Goal: Transaction & Acquisition: Purchase product/service

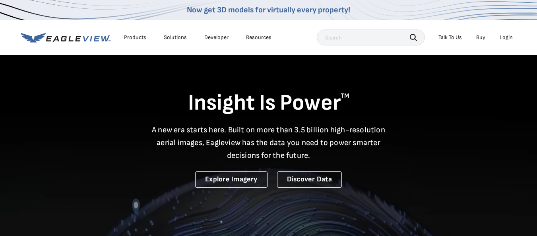
click at [505, 35] on div "Login" at bounding box center [506, 37] width 13 height 7
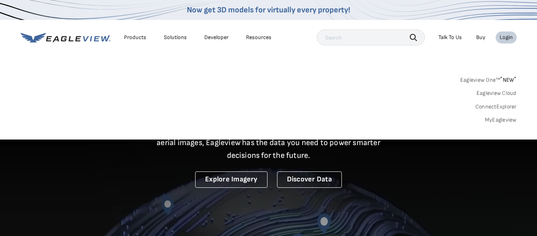
click at [489, 80] on link "Eagleview One™ * NEW *" at bounding box center [489, 78] width 56 height 9
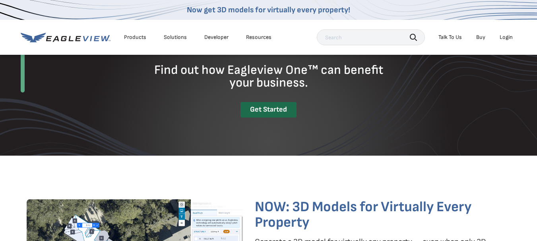
scroll to position [1154, 0]
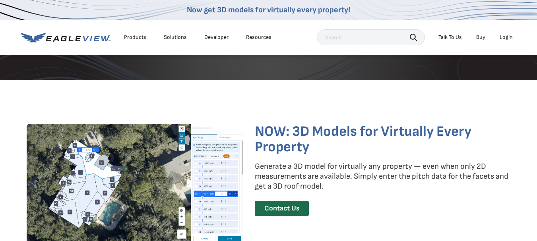
click at [506, 37] on div "Login" at bounding box center [506, 37] width 13 height 7
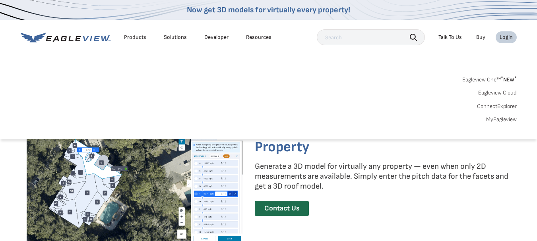
click at [497, 119] on link "MyEagleview" at bounding box center [502, 119] width 31 height 7
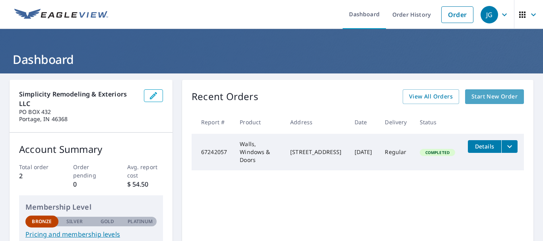
click at [487, 96] on span "Start New Order" at bounding box center [495, 97] width 46 height 10
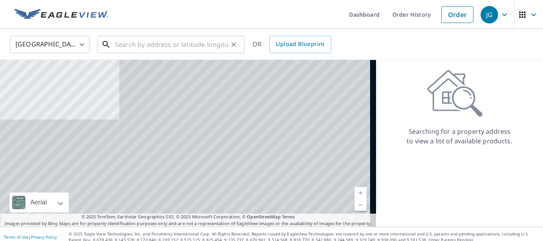
click at [132, 46] on input "text" at bounding box center [171, 44] width 113 height 22
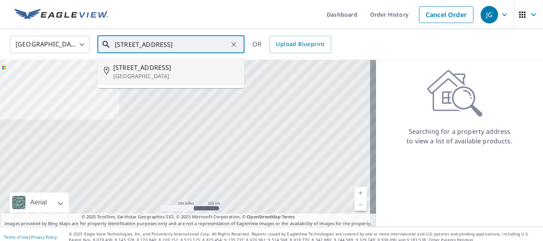
drag, startPoint x: 147, startPoint y: 63, endPoint x: 148, endPoint y: 59, distance: 4.1
click at [147, 63] on span "[STREET_ADDRESS]" at bounding box center [175, 68] width 125 height 10
type input "[STREET_ADDRESS]"
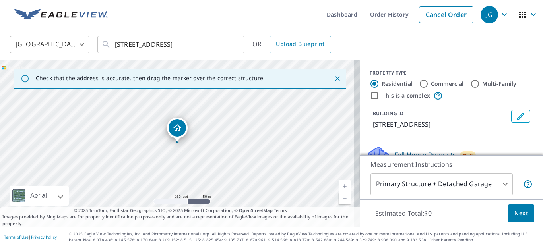
click at [341, 184] on link "Current Level 17, Zoom In" at bounding box center [345, 187] width 12 height 12
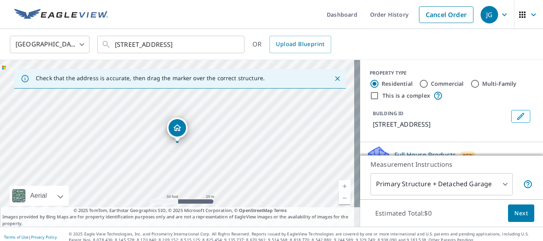
click at [341, 184] on link "Current Level 19, Zoom In" at bounding box center [345, 187] width 12 height 12
click at [341, 184] on link "Current Level 20, Zoom In Disabled" at bounding box center [345, 187] width 12 height 12
drag, startPoint x: 282, startPoint y: 158, endPoint x: 299, endPoint y: 147, distance: 19.5
click at [299, 146] on div "[STREET_ADDRESS]" at bounding box center [180, 143] width 360 height 167
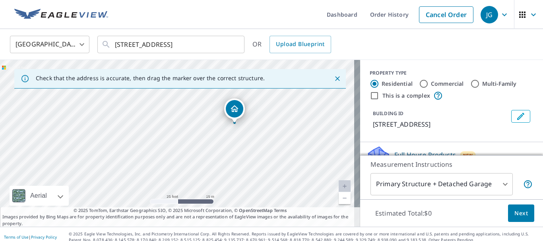
drag, startPoint x: 236, startPoint y: 135, endPoint x: 276, endPoint y: 129, distance: 40.6
click at [277, 129] on div "[STREET_ADDRESS]" at bounding box center [180, 143] width 360 height 167
click at [221, 162] on div "[STREET_ADDRESS]" at bounding box center [180, 143] width 360 height 167
drag, startPoint x: 221, startPoint y: 162, endPoint x: 220, endPoint y: 184, distance: 21.5
click at [224, 187] on div "[STREET_ADDRESS]" at bounding box center [180, 143] width 360 height 167
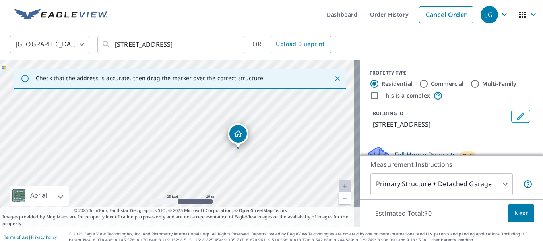
click at [241, 159] on div "[STREET_ADDRESS]" at bounding box center [180, 143] width 360 height 167
drag, startPoint x: 233, startPoint y: 114, endPoint x: 339, endPoint y: 83, distance: 109.8
click at [339, 83] on div "Check that the address is accurate, then drag the marker over the correct struc…" at bounding box center [180, 143] width 360 height 167
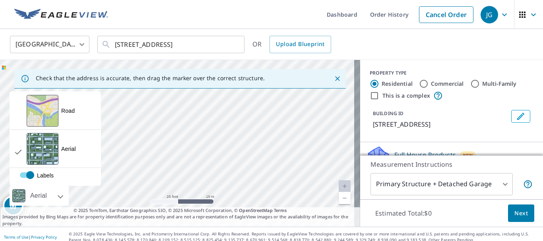
click at [64, 191] on div "Aerial" at bounding box center [39, 196] width 59 height 20
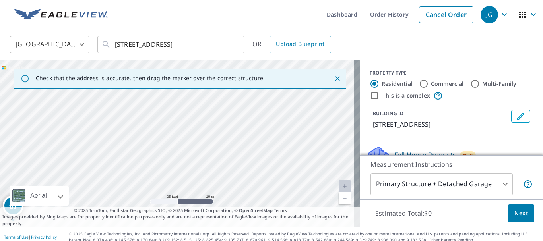
click at [54, 197] on div at bounding box center [51, 196] width 5 height 20
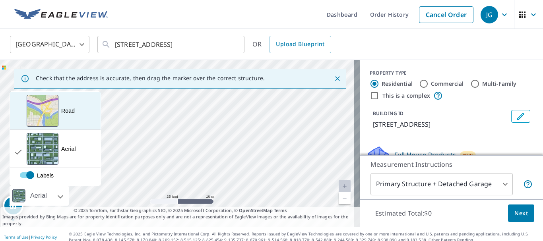
click at [91, 113] on div "Road A standard road map" at bounding box center [55, 111] width 91 height 38
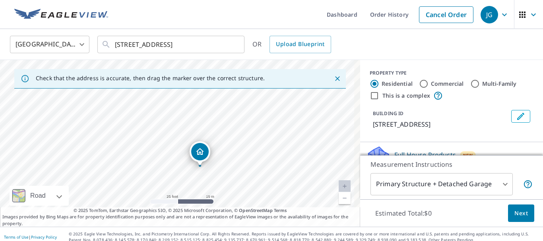
click at [256, 137] on div "[STREET_ADDRESS]" at bounding box center [180, 143] width 360 height 167
drag, startPoint x: 235, startPoint y: 179, endPoint x: 241, endPoint y: 111, distance: 67.5
click at [241, 111] on div "[STREET_ADDRESS]" at bounding box center [180, 143] width 360 height 167
drag, startPoint x: 141, startPoint y: 136, endPoint x: 200, endPoint y: 182, distance: 74.6
click at [200, 181] on div "[STREET_ADDRESS]" at bounding box center [180, 143] width 360 height 167
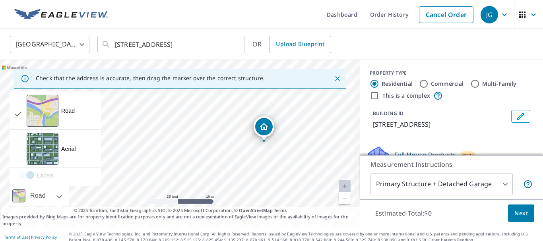
click at [53, 197] on div at bounding box center [50, 196] width 5 height 20
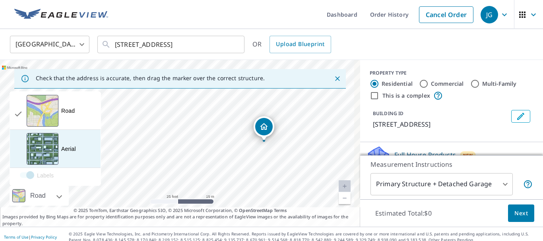
click at [66, 151] on div "Aerial" at bounding box center [68, 149] width 15 height 8
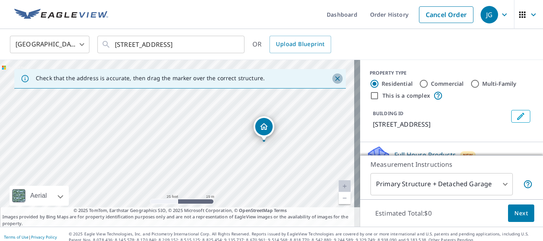
click at [335, 77] on icon "Close" at bounding box center [337, 78] width 5 height 5
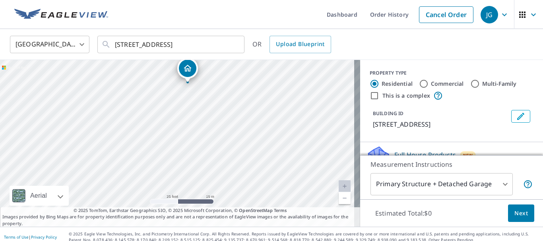
drag, startPoint x: 216, startPoint y: 174, endPoint x: 226, endPoint y: 112, distance: 63.3
click at [226, 112] on div "[STREET_ADDRESS]" at bounding box center [180, 143] width 360 height 167
drag, startPoint x: 243, startPoint y: 116, endPoint x: 271, endPoint y: 130, distance: 31.5
click at [271, 130] on div "[STREET_ADDRESS]" at bounding box center [180, 143] width 360 height 167
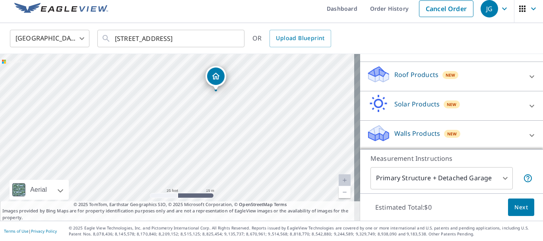
scroll to position [114, 0]
click at [475, 134] on div "Walls Products New" at bounding box center [445, 134] width 156 height 23
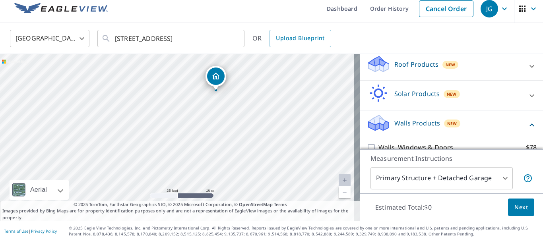
scroll to position [159, 0]
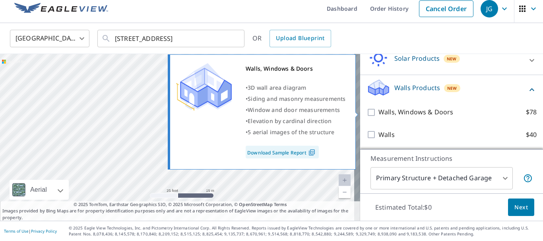
click at [367, 112] on input "Walls, Windows & Doors $78" at bounding box center [373, 113] width 12 height 10
checkbox input "true"
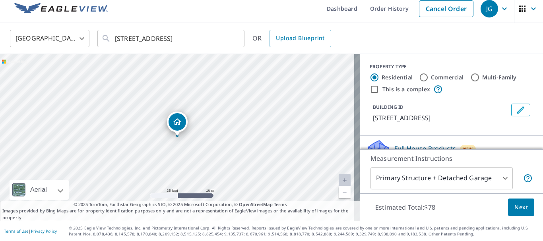
scroll to position [0, 0]
click at [499, 179] on body "JG JG Dashboard Order History Cancel Order JG [GEOGRAPHIC_DATA] [GEOGRAPHIC_DAT…" at bounding box center [271, 120] width 543 height 241
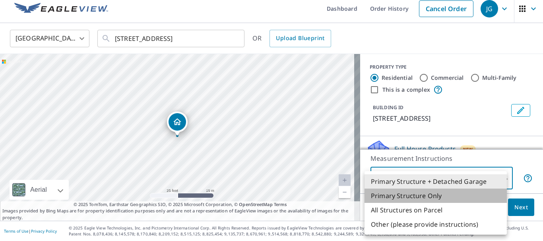
click at [433, 195] on li "Primary Structure Only" at bounding box center [436, 196] width 142 height 14
type input "2"
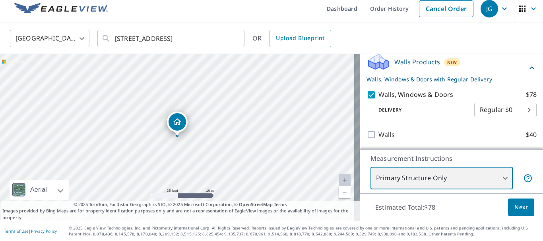
scroll to position [185, 0]
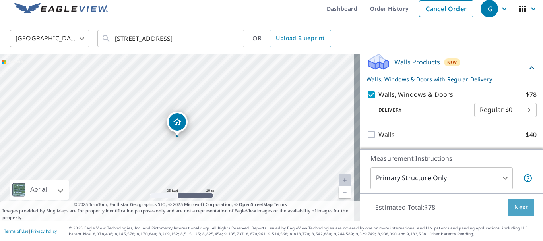
click at [508, 208] on button "Next" at bounding box center [521, 208] width 26 height 18
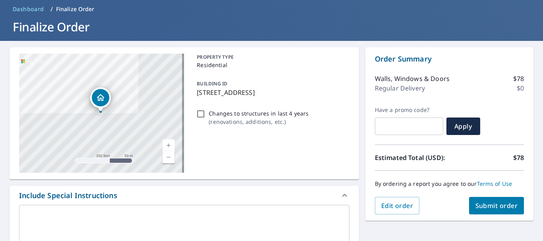
scroll to position [86, 0]
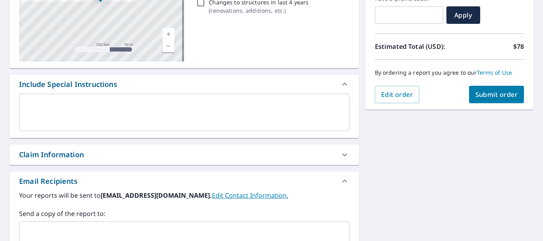
scroll to position [165, 0]
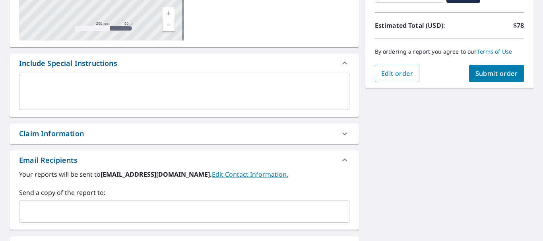
click at [343, 134] on icon at bounding box center [345, 134] width 10 height 10
checkbox input "true"
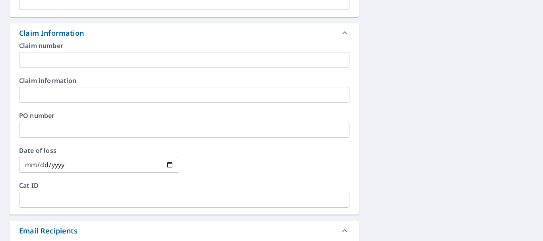
scroll to position [284, 0]
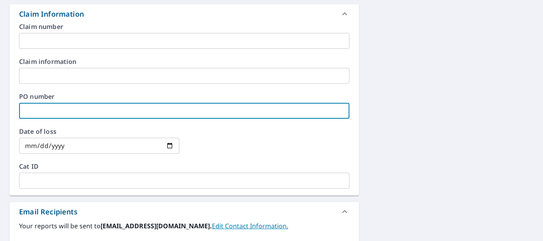
click at [90, 109] on input "text" at bounding box center [184, 111] width 331 height 16
type input "F"
checkbox input "true"
type input "FU"
checkbox input "true"
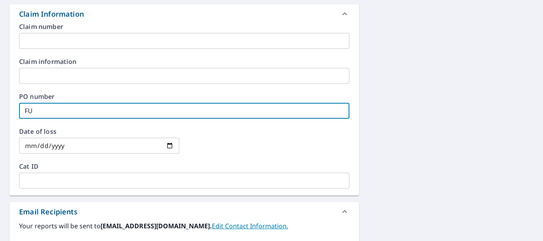
type input "FUE"
checkbox input "true"
type input "FUE1"
checkbox input "true"
type input "FUE11"
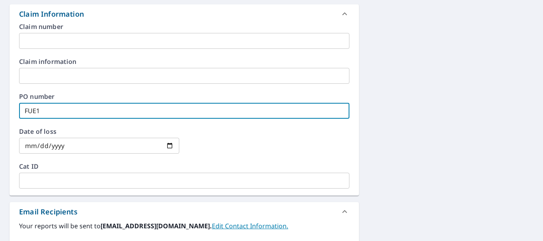
checkbox input "true"
type input "FUE118"
checkbox input "true"
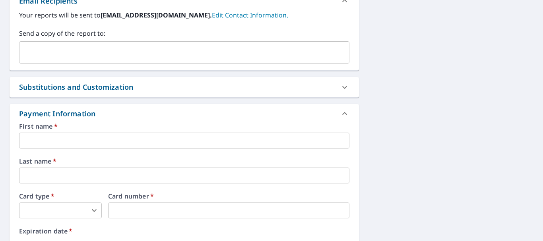
type input "FUE118"
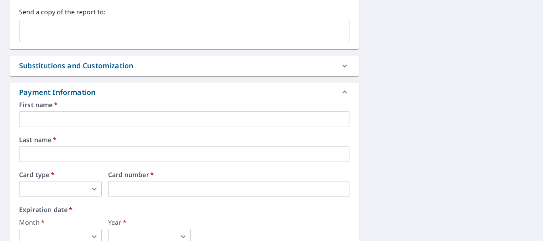
scroll to position [535, 0]
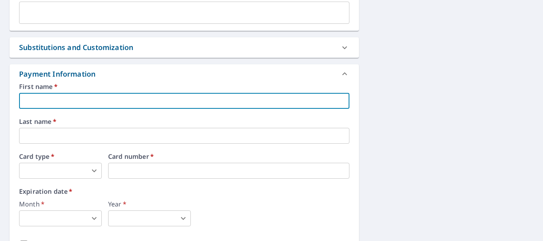
click at [257, 95] on input "text" at bounding box center [184, 101] width 331 height 16
checkbox input "true"
type input "A"
checkbox input "true"
type input "[PERSON_NAME]"
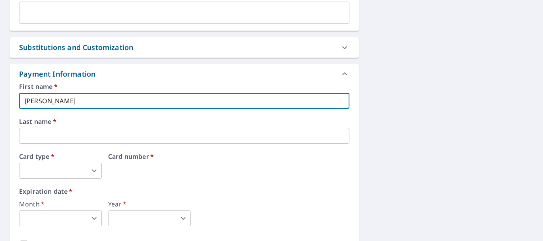
checkbox input "true"
type input "[PERSON_NAME]"
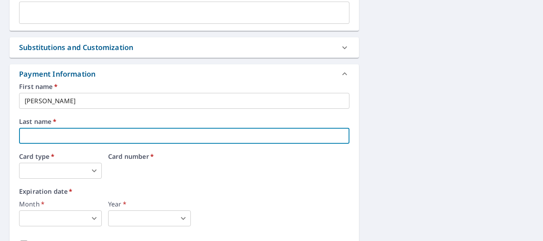
type input "G"
checkbox input "true"
type input "Go"
checkbox input "true"
type input "Gon"
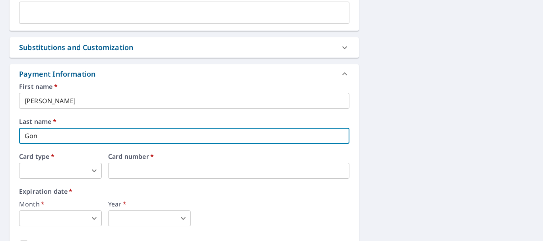
checkbox input "true"
type input "Gonz"
checkbox input "true"
type input "Gonza"
checkbox input "true"
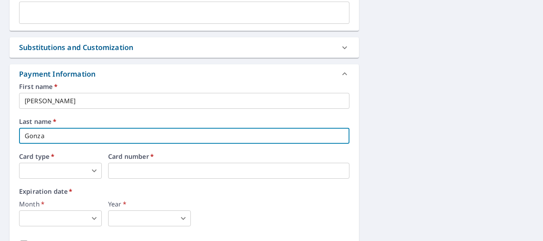
type input "Gonzal"
checkbox input "true"
type input "Gonzale"
checkbox input "true"
type input "[PERSON_NAME]"
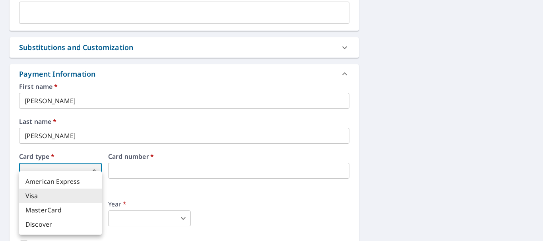
checkbox input "true"
type input "2"
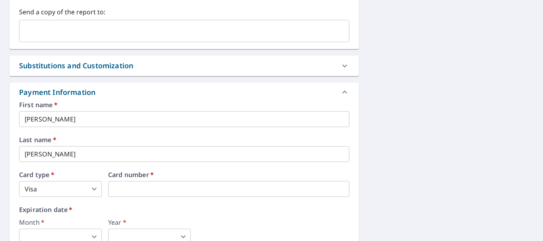
scroll to position [455, 0]
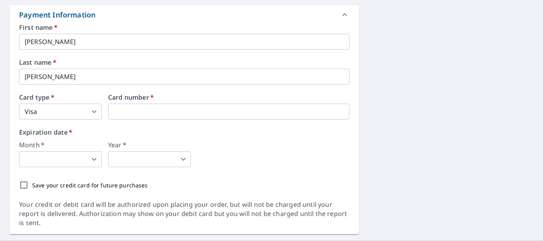
scroll to position [615, 0]
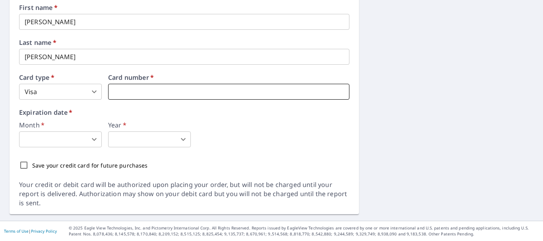
click at [185, 84] on iframe at bounding box center [228, 92] width 241 height 16
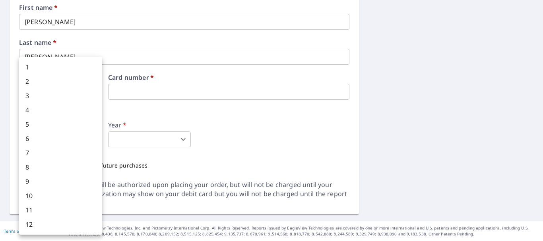
click at [91, 142] on body "JG JG Dashboard Order History Cancel Order JG Dashboard / Finalize Order Finali…" at bounding box center [271, 120] width 543 height 241
click at [74, 67] on li "1" at bounding box center [60, 67] width 83 height 14
checkbox input "true"
type input "1"
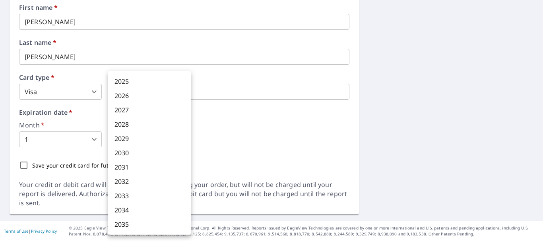
click at [183, 136] on body "JG JG Dashboard Order History Cancel Order JG Dashboard / Finalize Order Finali…" at bounding box center [271, 120] width 543 height 241
click at [144, 114] on li "2027" at bounding box center [149, 110] width 83 height 14
checkbox input "true"
type input "2027"
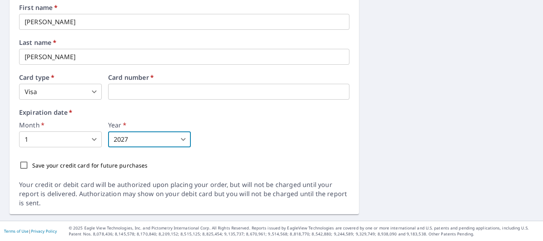
click at [23, 166] on input "Save your credit card for future purchases" at bounding box center [24, 165] width 17 height 17
checkbox input "true"
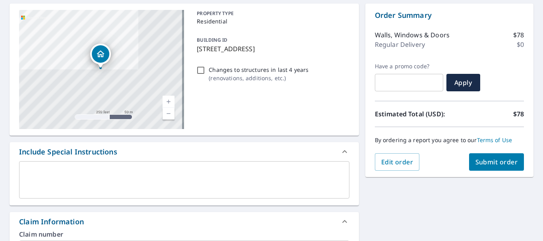
scroll to position [80, 0]
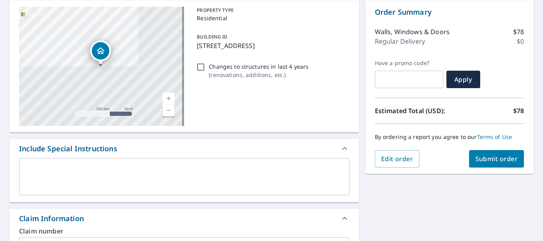
click at [485, 156] on span "Submit order" at bounding box center [497, 159] width 43 height 9
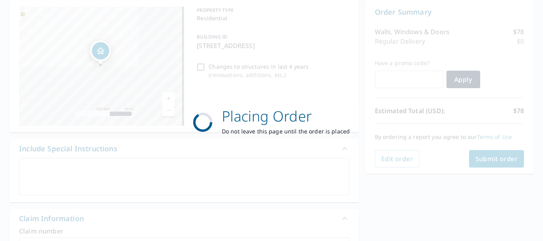
checkbox input "true"
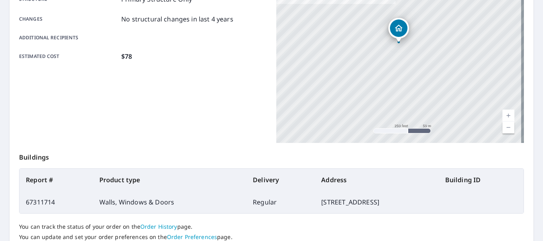
scroll to position [199, 0]
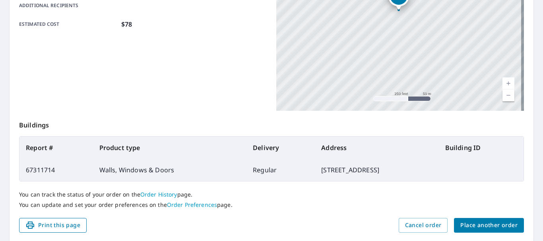
click at [84, 226] on button "Print this page" at bounding box center [53, 225] width 68 height 15
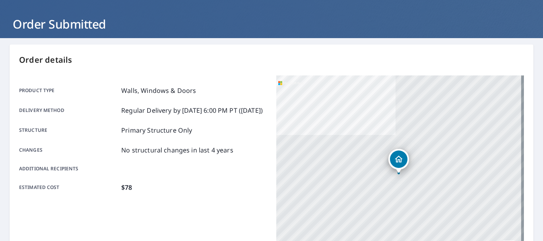
scroll to position [0, 0]
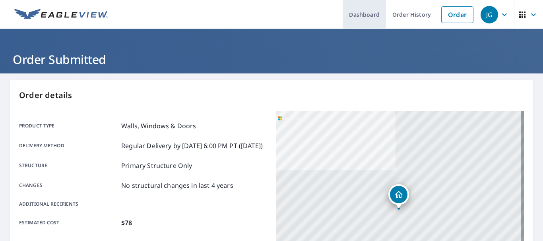
click at [374, 14] on link "Dashboard" at bounding box center [364, 14] width 43 height 29
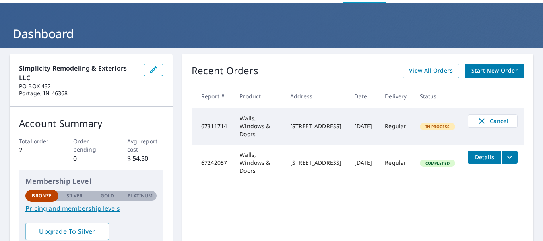
scroll to position [40, 0]
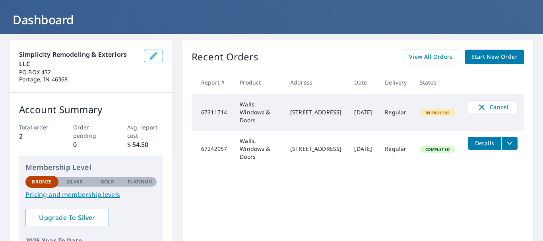
click at [510, 145] on button "filesDropdownBtn-67242057" at bounding box center [510, 143] width 16 height 13
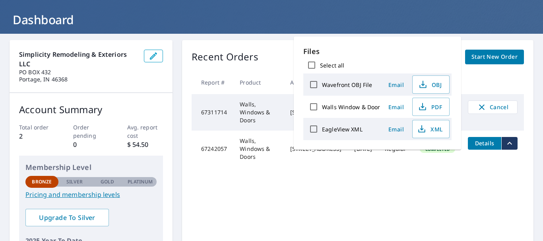
click at [315, 9] on header "Dashboard" at bounding box center [271, 11] width 543 height 45
